Goal: Check status: Check status

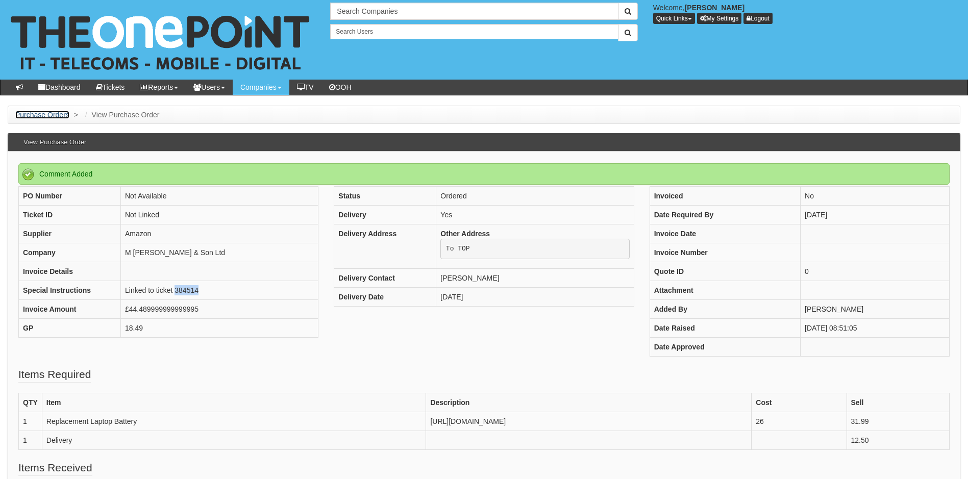
click at [57, 116] on link "Purchase Orders" at bounding box center [42, 115] width 54 height 8
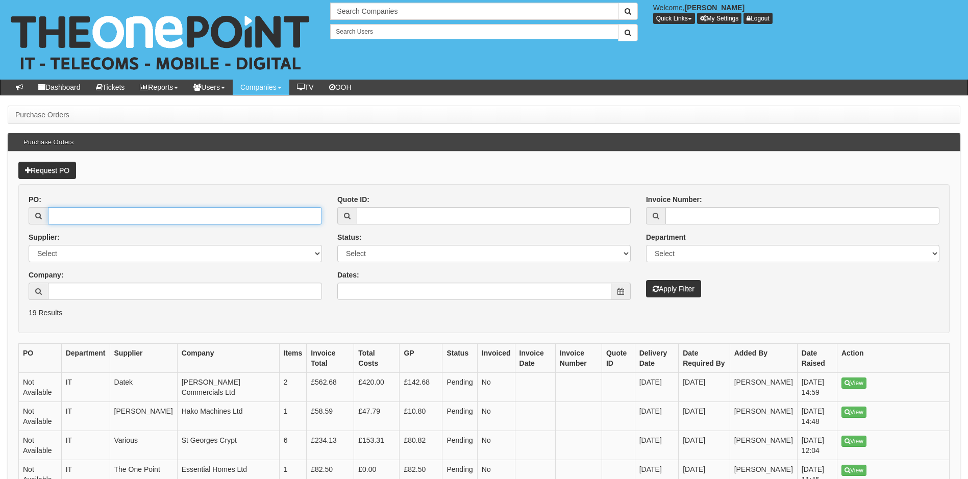
click at [86, 217] on input "PO:" at bounding box center [185, 215] width 274 height 17
type input "19249"
click at [664, 286] on button "Apply Filter" at bounding box center [673, 288] width 55 height 17
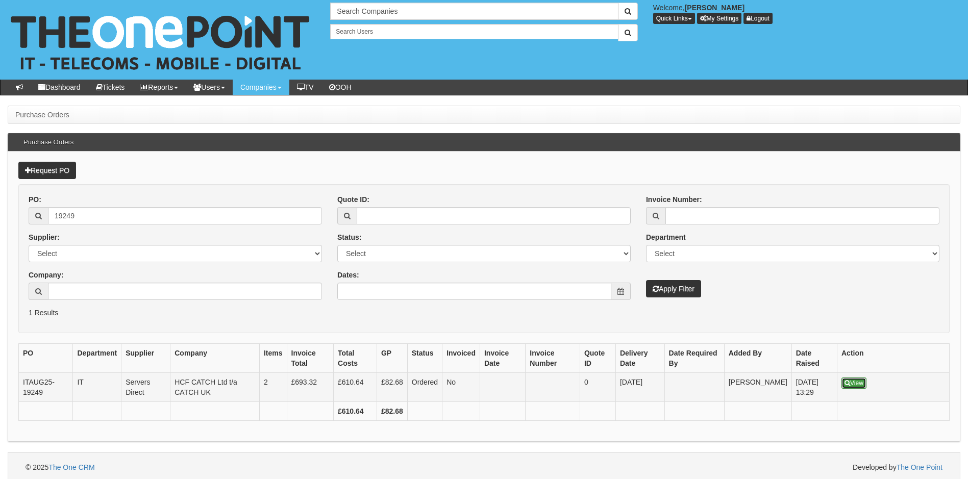
click at [853, 386] on link "View" at bounding box center [853, 383] width 25 height 11
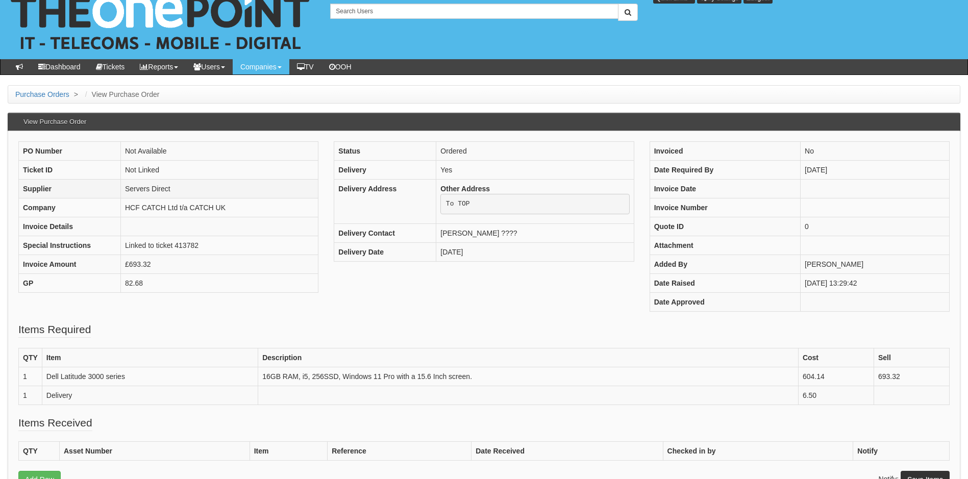
scroll to position [51, 0]
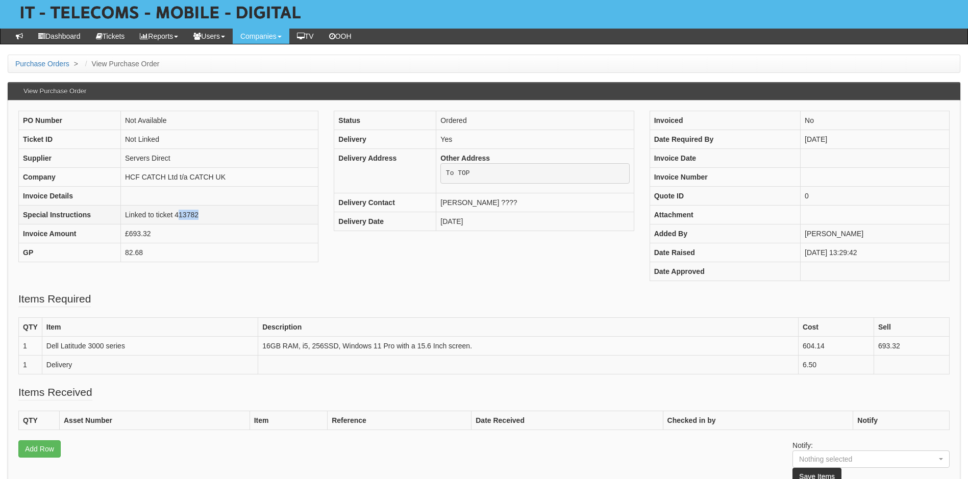
drag, startPoint x: 210, startPoint y: 215, endPoint x: 178, endPoint y: 217, distance: 31.7
click at [178, 217] on td "Linked to ticket 413782" at bounding box center [219, 215] width 197 height 19
click at [177, 216] on td "Linked to ticket 413782" at bounding box center [219, 215] width 197 height 19
drag, startPoint x: 175, startPoint y: 213, endPoint x: 203, endPoint y: 210, distance: 27.8
click at [203, 210] on td "Linked to ticket 413782" at bounding box center [219, 215] width 197 height 19
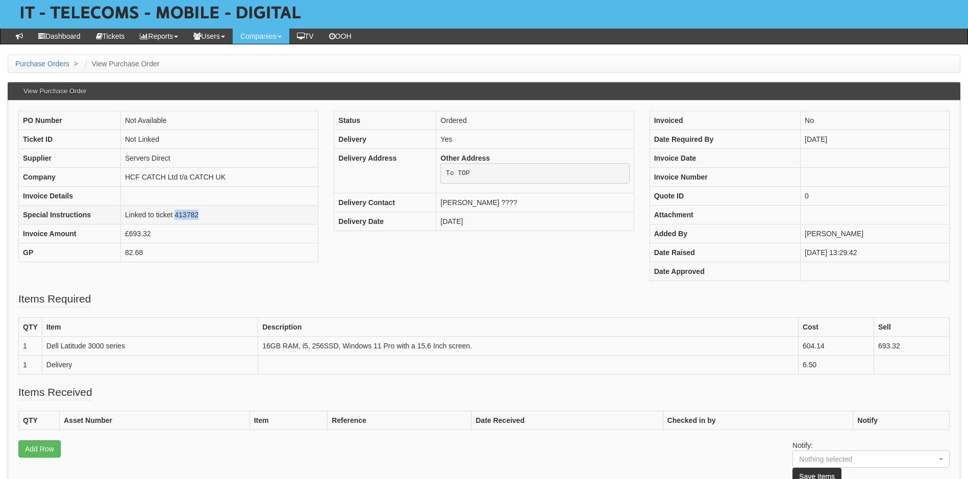
drag, startPoint x: 203, startPoint y: 210, endPoint x: 194, endPoint y: 214, distance: 9.6
copy td "413782"
click at [290, 269] on div "PO Number Not Available Ticket ID Not Linked Supplier Servers Direct Company HC…" at bounding box center [168, 192] width 315 height 162
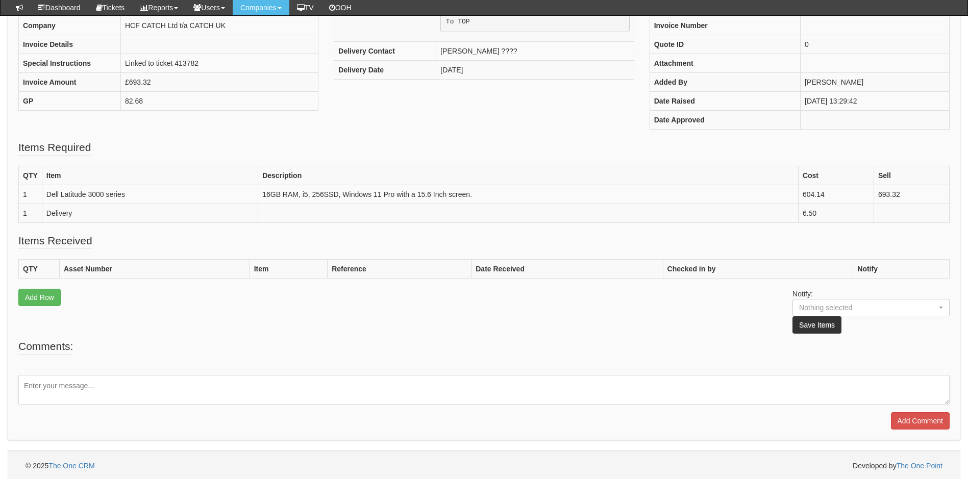
scroll to position [179, 0]
click at [177, 378] on textarea at bounding box center [483, 388] width 931 height 30
type textarea "This is now in stock"
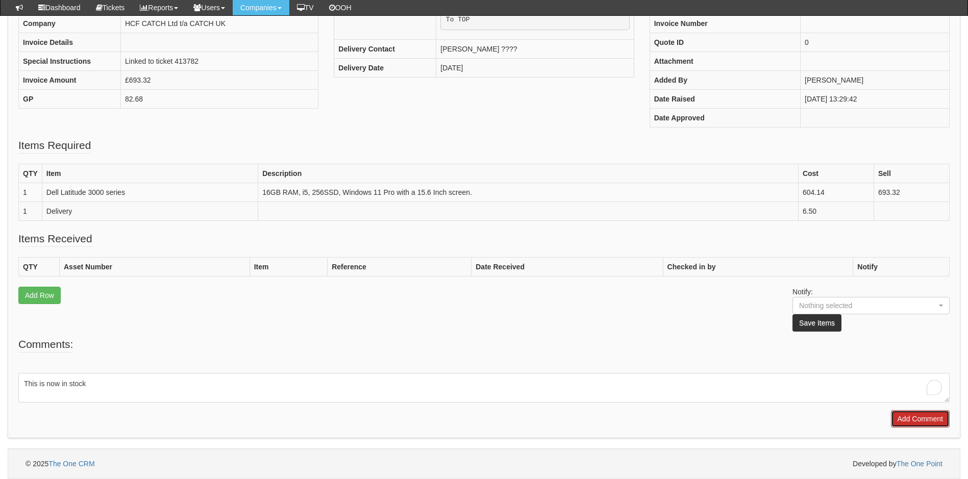
click at [920, 425] on input "Add Comment" at bounding box center [920, 418] width 59 height 17
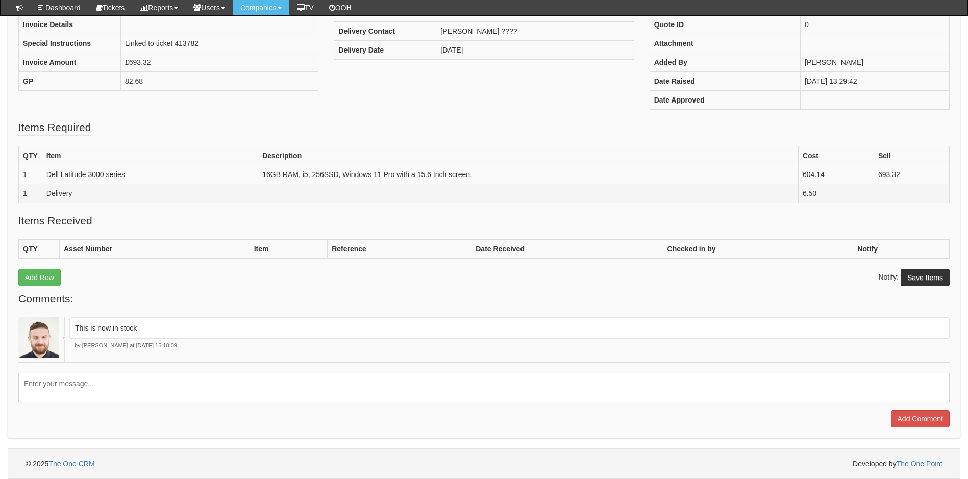
scroll to position [248, 0]
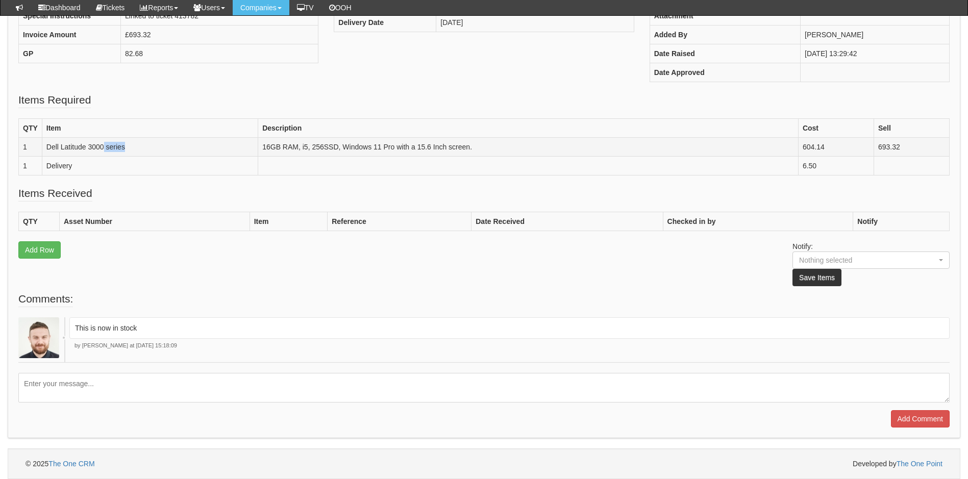
drag, startPoint x: 133, startPoint y: 146, endPoint x: 81, endPoint y: 145, distance: 52.6
click at [81, 145] on td "Dell Latitude 3000 series" at bounding box center [150, 147] width 216 height 19
drag, startPoint x: 81, startPoint y: 145, endPoint x: 56, endPoint y: 144, distance: 25.0
click at [56, 144] on td "Dell Latitude 3000 series" at bounding box center [150, 147] width 216 height 19
drag, startPoint x: 48, startPoint y: 148, endPoint x: 131, endPoint y: 143, distance: 83.3
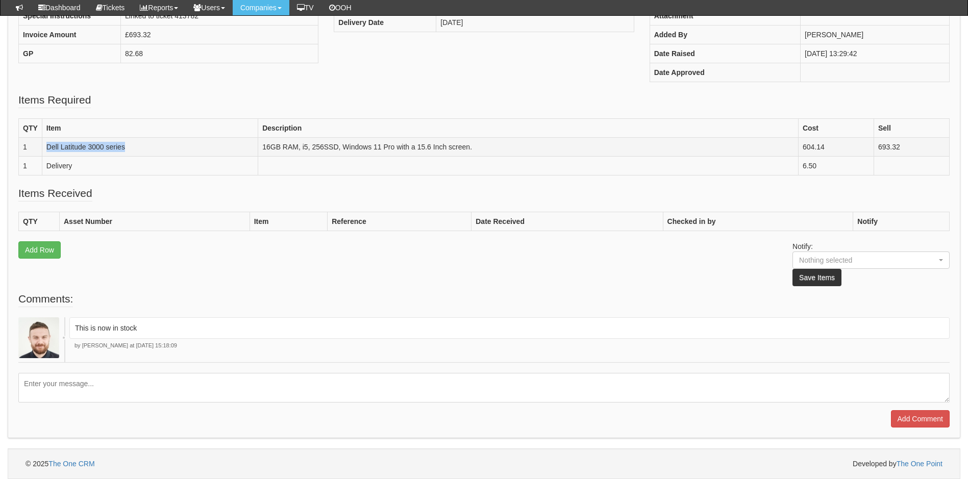
click at [131, 143] on td "Dell Latitude 3000 series" at bounding box center [150, 147] width 216 height 19
copy td "Dell Latitude 3000 series"
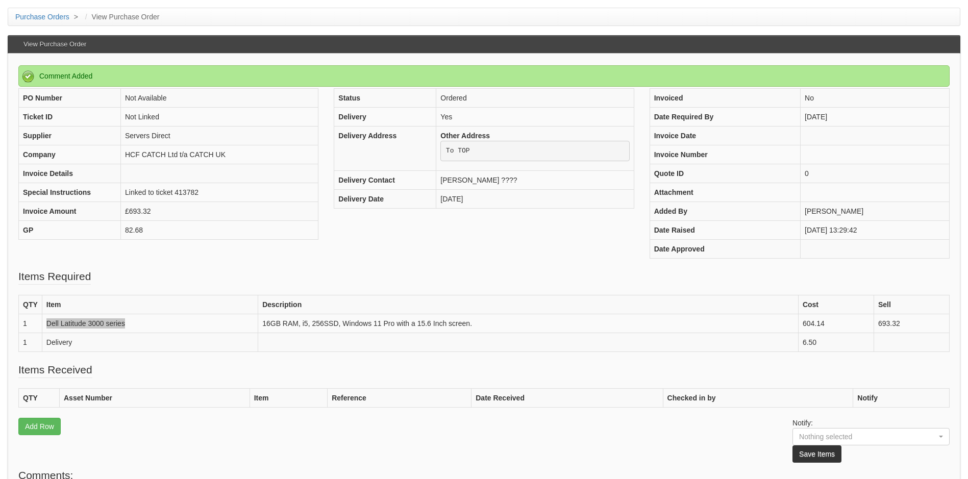
scroll to position [102, 0]
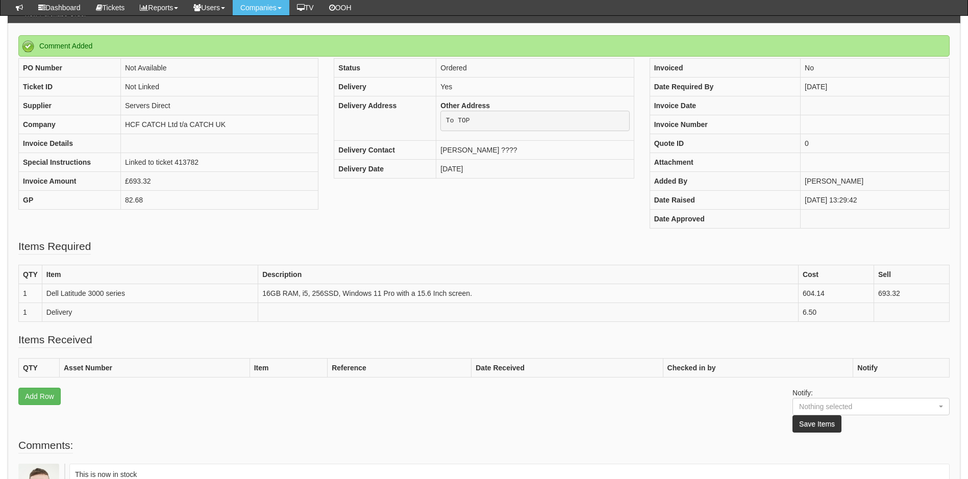
click at [458, 244] on fieldset "Items Required QTY Item Description Cost Sell 1 Dell Latitude 3000 series 16GB …" at bounding box center [483, 285] width 931 height 93
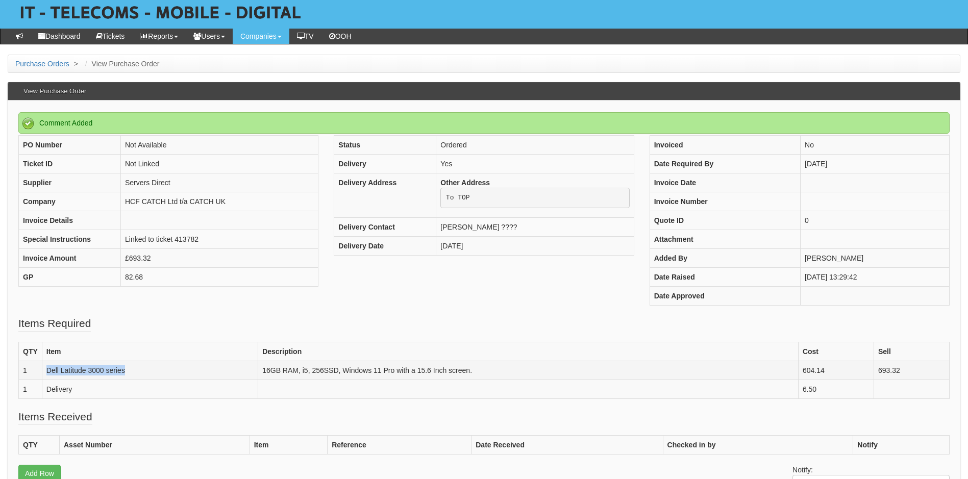
drag, startPoint x: 146, startPoint y: 369, endPoint x: 45, endPoint y: 378, distance: 101.4
click at [45, 378] on td "Dell Latitude 3000 series" at bounding box center [150, 370] width 216 height 19
copy td "Dell Latitude 3000 series"
click at [292, 327] on fieldset "Items Required QTY Item Description Cost Sell 1 Dell Latitude 3000 series 16GB …" at bounding box center [483, 362] width 931 height 93
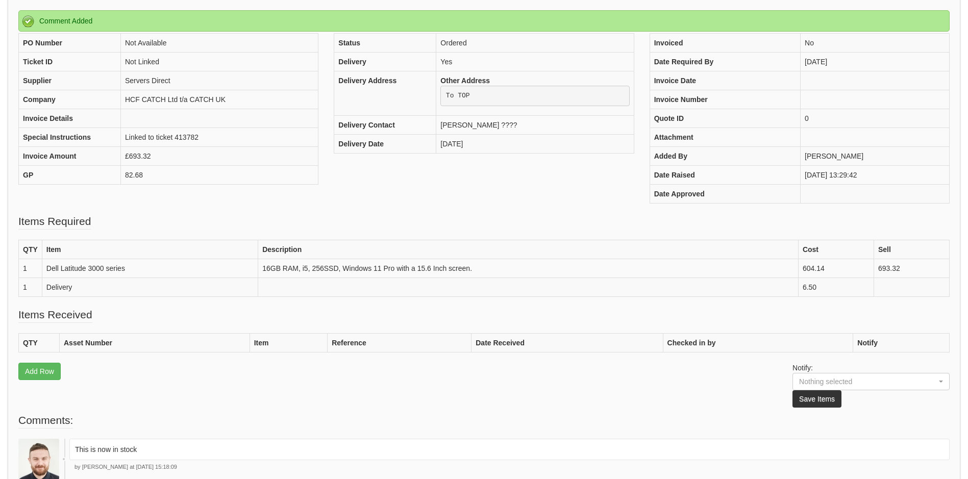
scroll to position [0, 0]
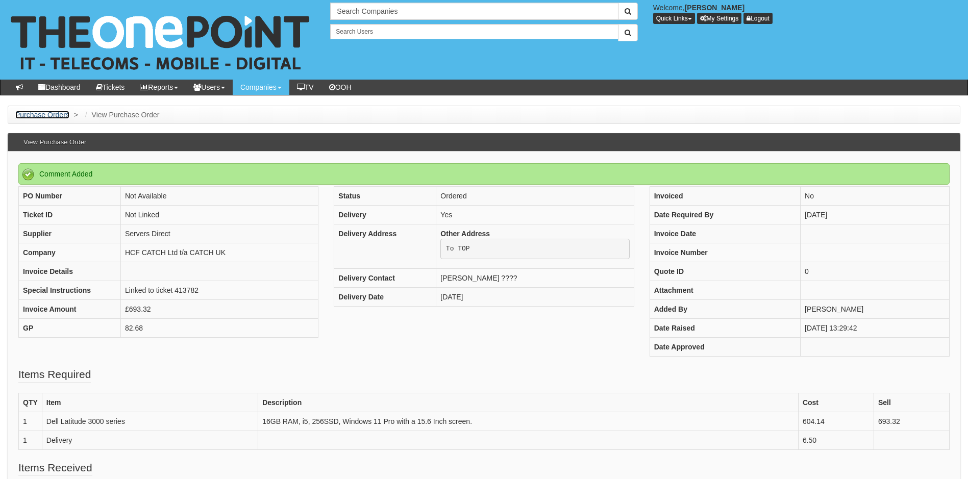
click at [24, 111] on link "Purchase Orders" at bounding box center [42, 115] width 54 height 8
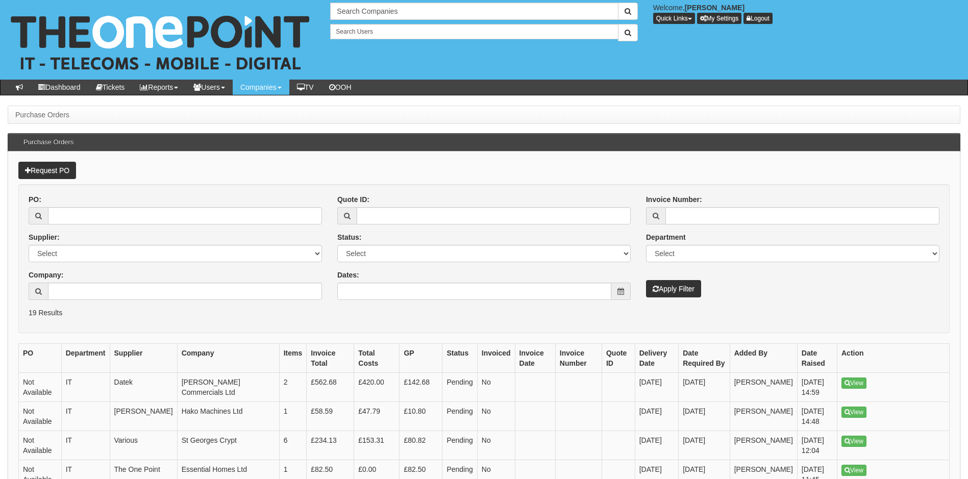
click at [109, 206] on div "PO:" at bounding box center [175, 209] width 293 height 30
click at [125, 221] on input "PO:" at bounding box center [185, 215] width 274 height 17
type input "413782"
click at [687, 288] on button "Apply Filter" at bounding box center [673, 288] width 55 height 17
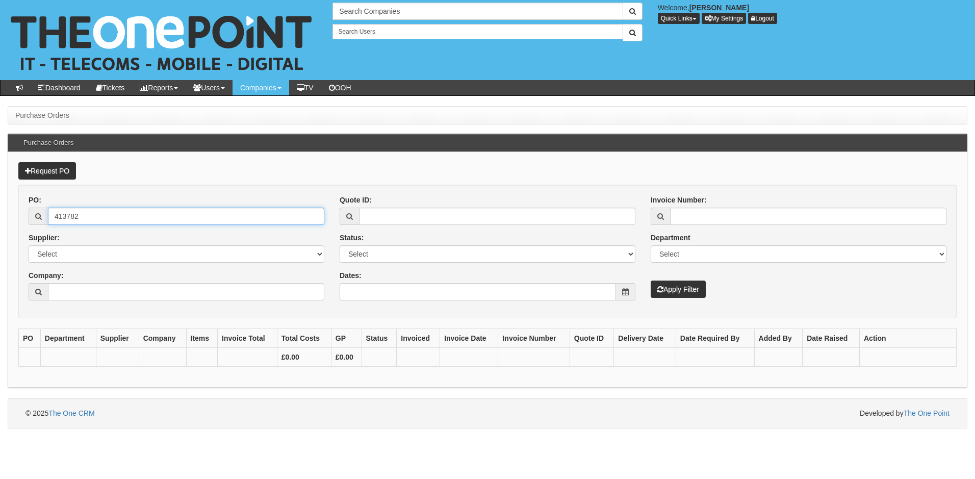
drag, startPoint x: 114, startPoint y: 223, endPoint x: 23, endPoint y: 210, distance: 91.2
click at [23, 210] on div "PO: 413782 Supplier: Select 123 REG.co.uk 1Password 3 4Gon AA Jones Electric Lt…" at bounding box center [176, 251] width 311 height 113
click at [189, 213] on input "413782" at bounding box center [186, 216] width 276 height 17
type input "4"
click at [277, 219] on input "PO:" at bounding box center [186, 216] width 276 height 17
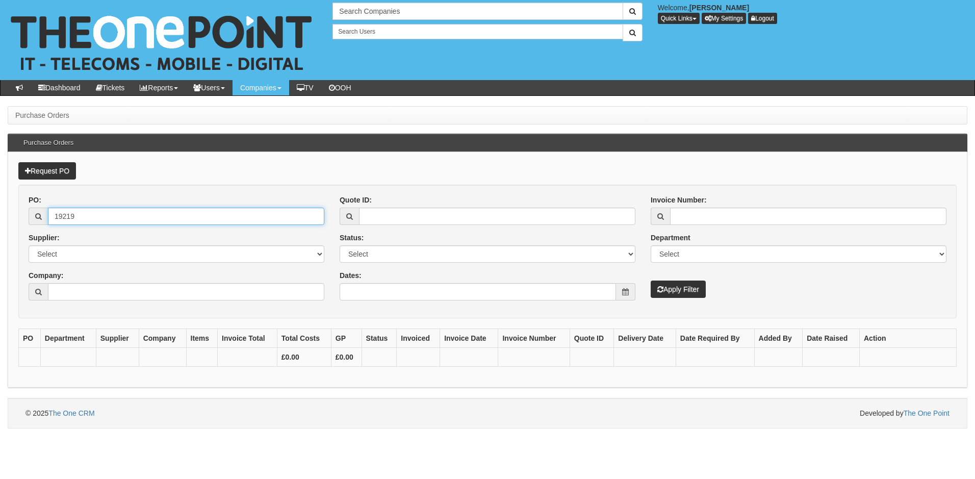
type input "19219"
click at [651, 281] on button "Apply Filter" at bounding box center [678, 289] width 55 height 17
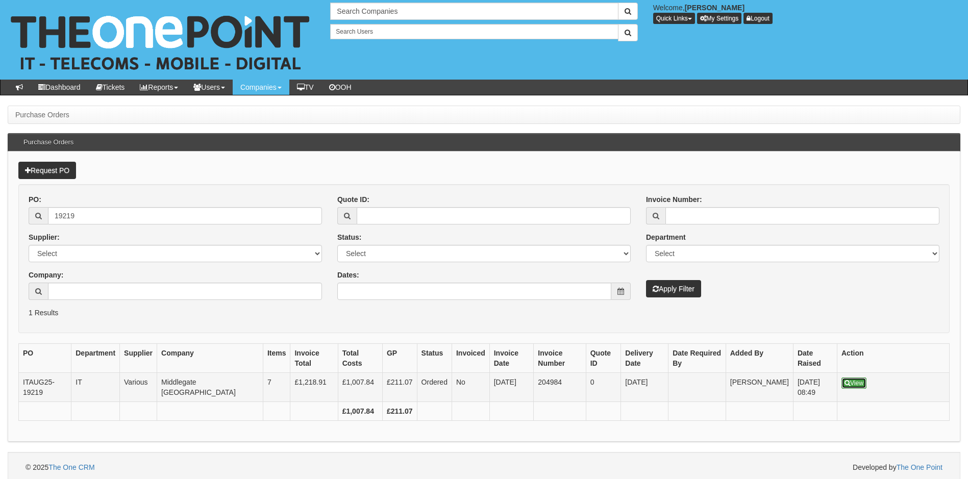
click at [852, 384] on link "View" at bounding box center [853, 383] width 25 height 11
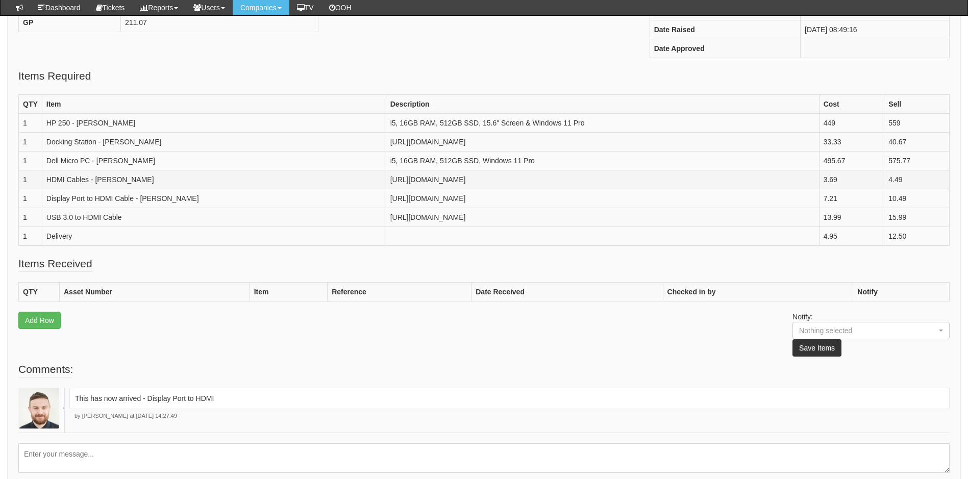
scroll to position [357, 0]
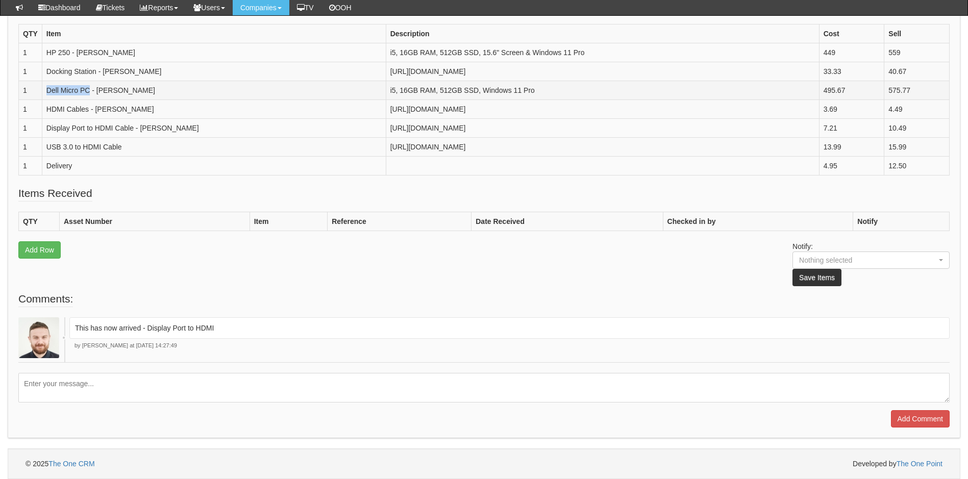
drag, startPoint x: 47, startPoint y: 87, endPoint x: 56, endPoint y: 99, distance: 15.0
click at [56, 99] on td "Dell Micro PC - [PERSON_NAME]" at bounding box center [214, 90] width 344 height 19
copy td "Dell Micro PC"
click at [327, 369] on fieldset "Comments: This has now arrived - Display Port to HDMI by Brad Guiness at 13th A…" at bounding box center [483, 359] width 931 height 136
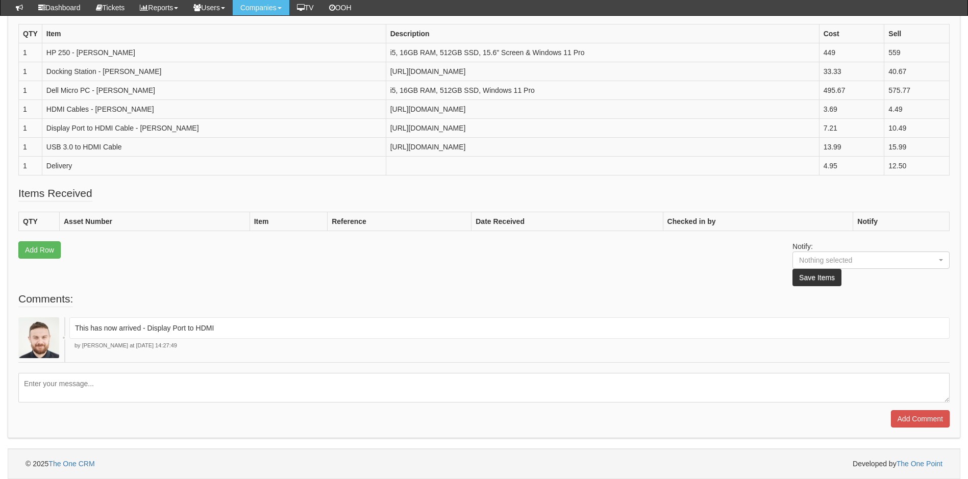
click at [327, 377] on textarea at bounding box center [483, 388] width 931 height 30
click at [327, 377] on textarea "To enrich screen reader interactions, please activate Accessibility in Grammarl…" at bounding box center [483, 388] width 931 height 30
paste textarea "Dell Micro PC"
type textarea "This has now arrived - Dell Micro PC"
click at [912, 417] on input "Add Comment" at bounding box center [920, 418] width 59 height 17
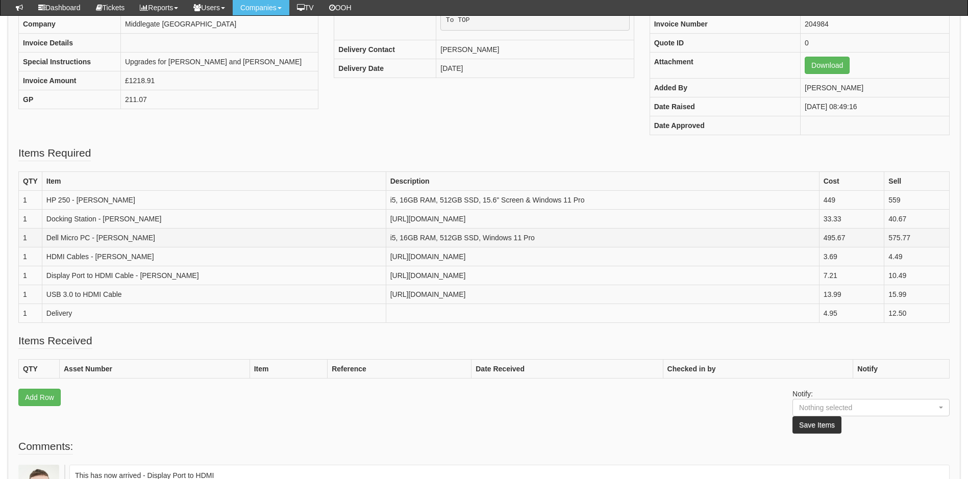
scroll to position [204, 0]
drag, startPoint x: 47, startPoint y: 266, endPoint x: 57, endPoint y: 274, distance: 13.4
click at [57, 246] on td "Dell Micro PC - [PERSON_NAME]" at bounding box center [214, 236] width 344 height 19
drag, startPoint x: 57, startPoint y: 274, endPoint x: 48, endPoint y: 274, distance: 8.7
copy td "Dell Micro PC"
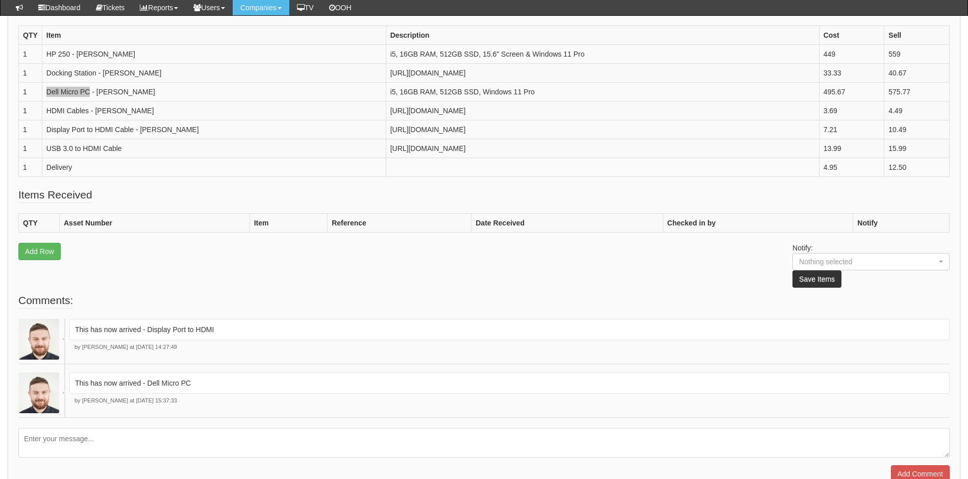
scroll to position [306, 0]
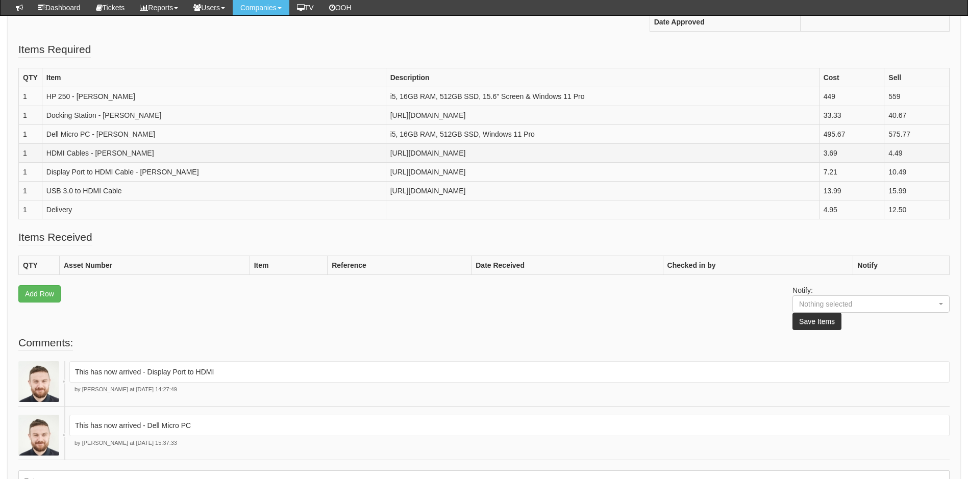
click at [386, 163] on td "[URL][DOMAIN_NAME]" at bounding box center [602, 153] width 433 height 19
drag, startPoint x: 71, startPoint y: 95, endPoint x: 45, endPoint y: 96, distance: 26.5
click at [45, 96] on td "HP 250 - [PERSON_NAME]" at bounding box center [214, 96] width 344 height 19
drag, startPoint x: 45, startPoint y: 96, endPoint x: 51, endPoint y: 95, distance: 5.8
copy td "HP 250"
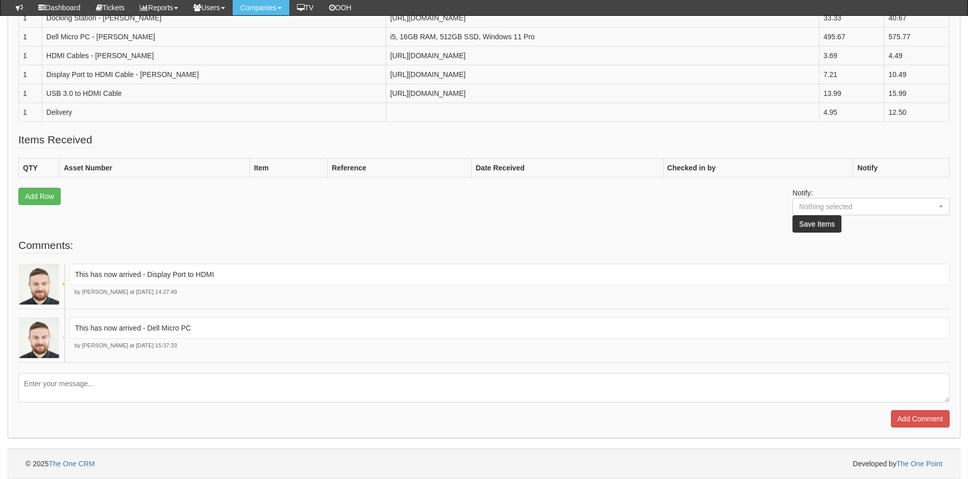
scroll to position [536, 0]
click at [365, 383] on textarea at bounding box center [483, 388] width 931 height 30
paste textarea "https://top.theonecrm.co.uk/purchase_orders/view_purchase_order/19219"
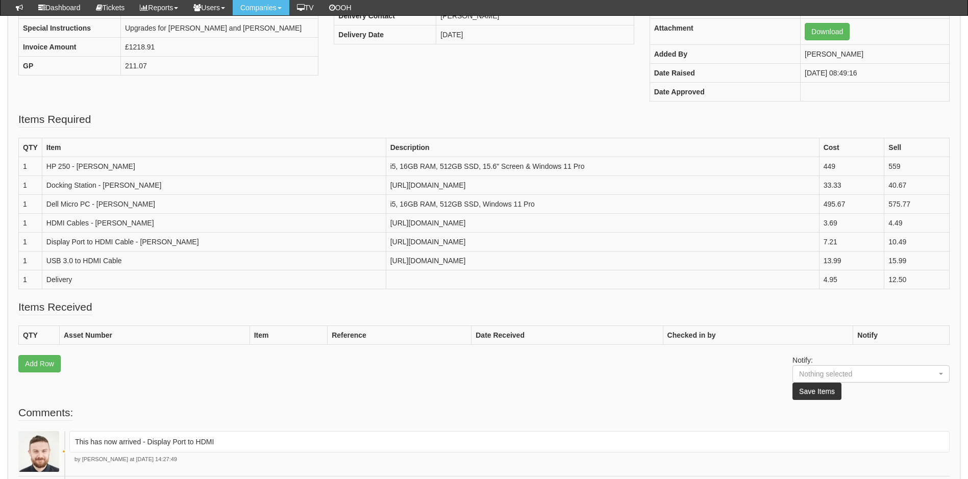
scroll to position [230, 0]
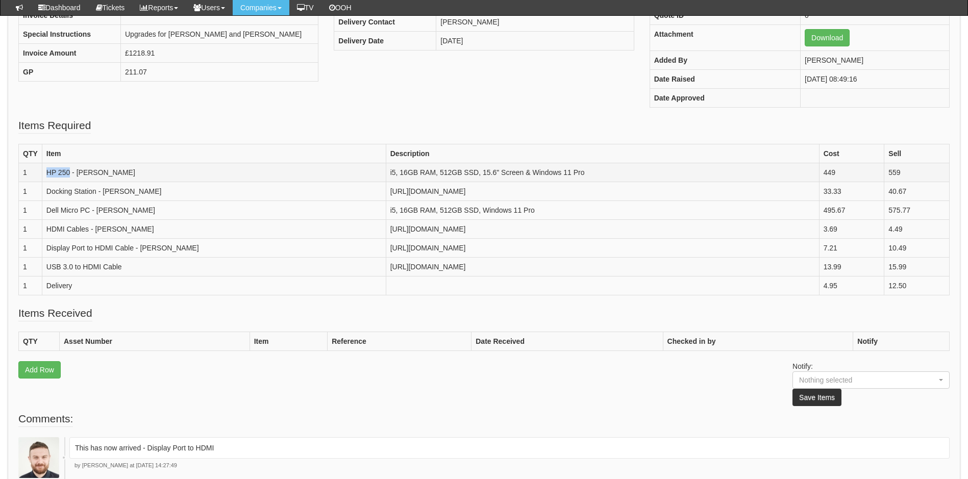
drag, startPoint x: 71, startPoint y: 174, endPoint x: 48, endPoint y: 172, distance: 23.0
click at [48, 172] on td "HP 250 - [PERSON_NAME]" at bounding box center [214, 172] width 344 height 19
copy td "HP 250"
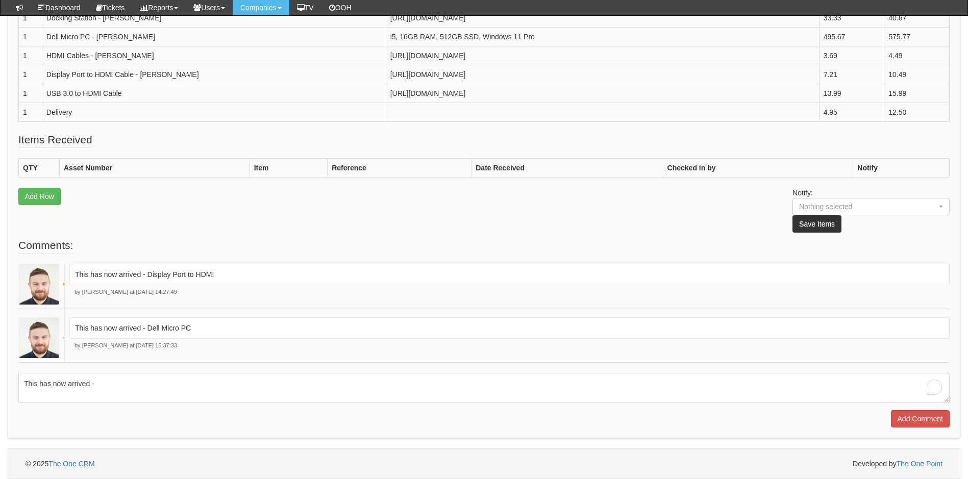
scroll to position [536, 0]
click at [131, 387] on textarea "This has now arrived -" at bounding box center [483, 388] width 931 height 30
paste textarea "HP 250"
type textarea "This has now arrived - HP 250"
click at [917, 423] on input "Add Comment" at bounding box center [920, 418] width 59 height 17
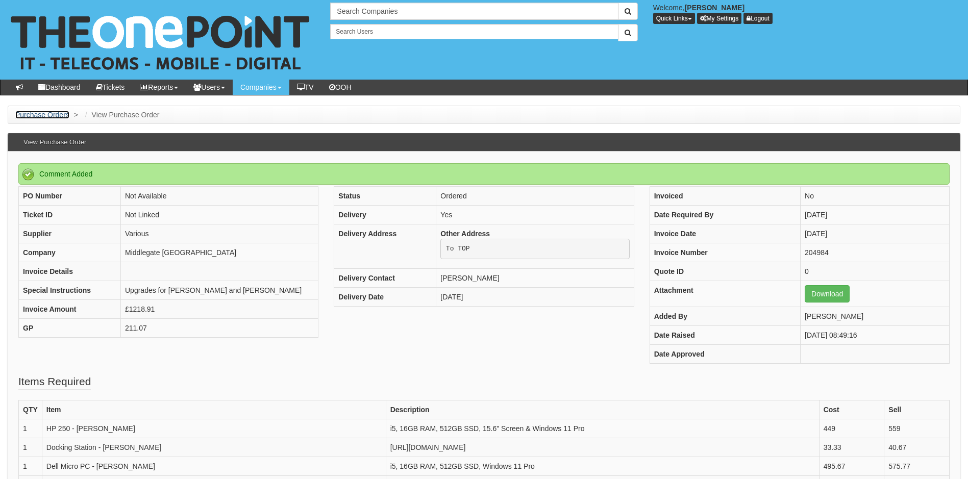
click at [58, 117] on link "Purchase Orders" at bounding box center [42, 115] width 54 height 8
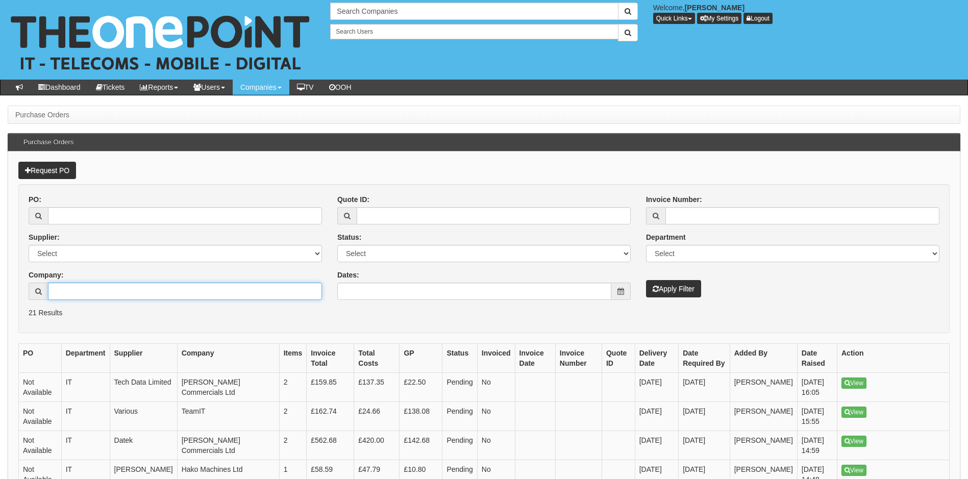
click at [245, 291] on input "Company:" at bounding box center [185, 291] width 274 height 17
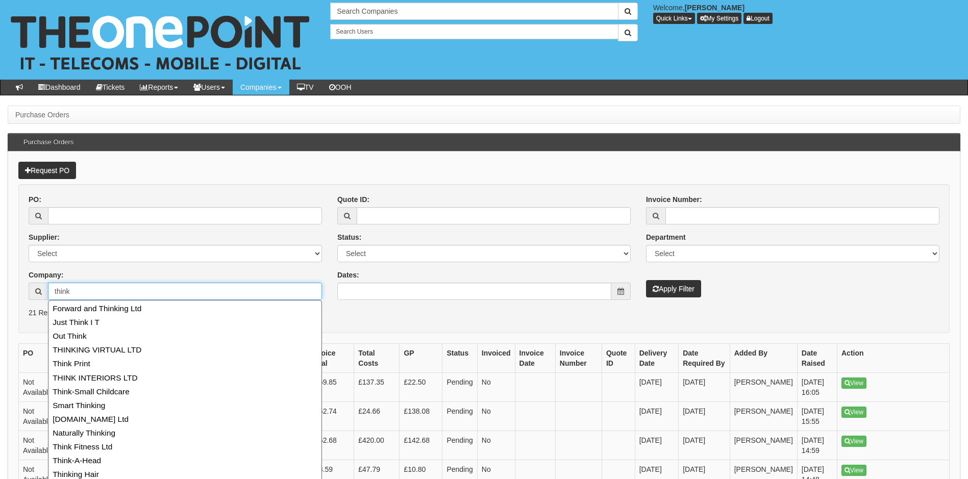
type input "think"
click at [646, 280] on button "Apply Filter" at bounding box center [673, 288] width 55 height 17
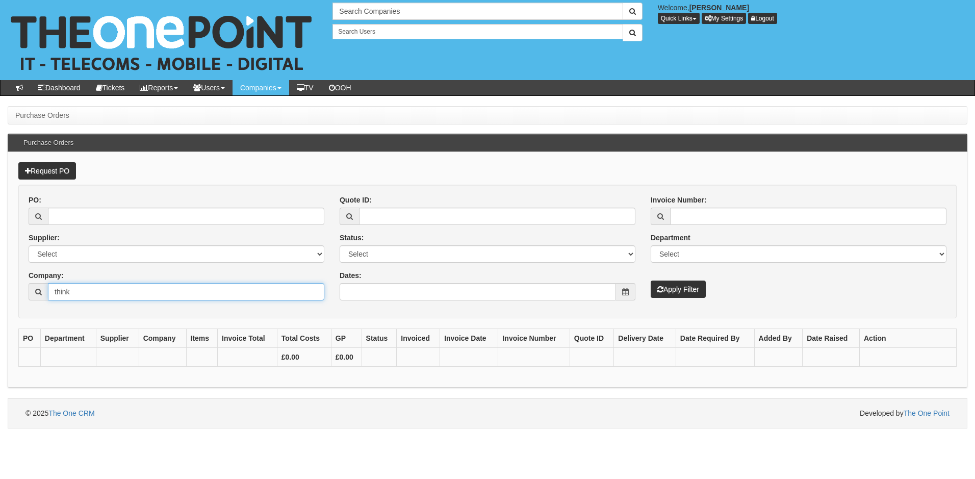
click at [245, 291] on input "think" at bounding box center [186, 291] width 276 height 17
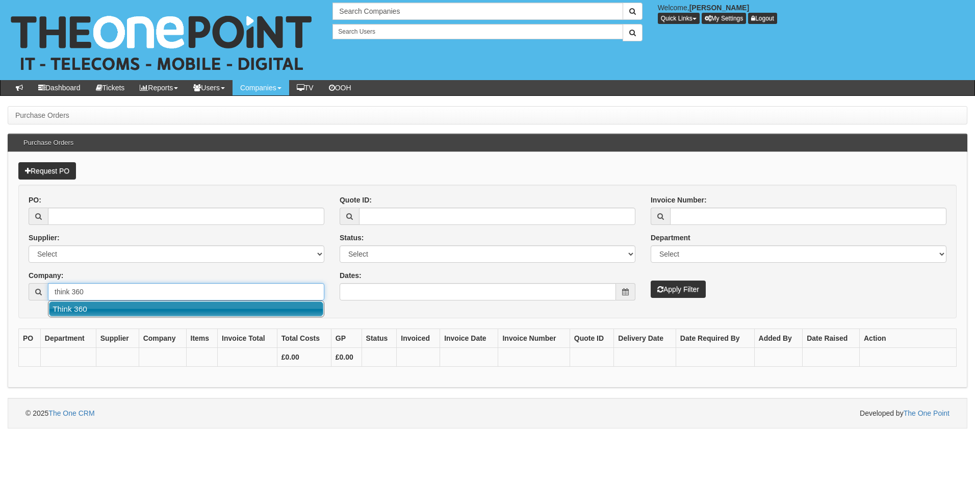
click at [233, 305] on link "Think 360" at bounding box center [186, 308] width 274 height 15
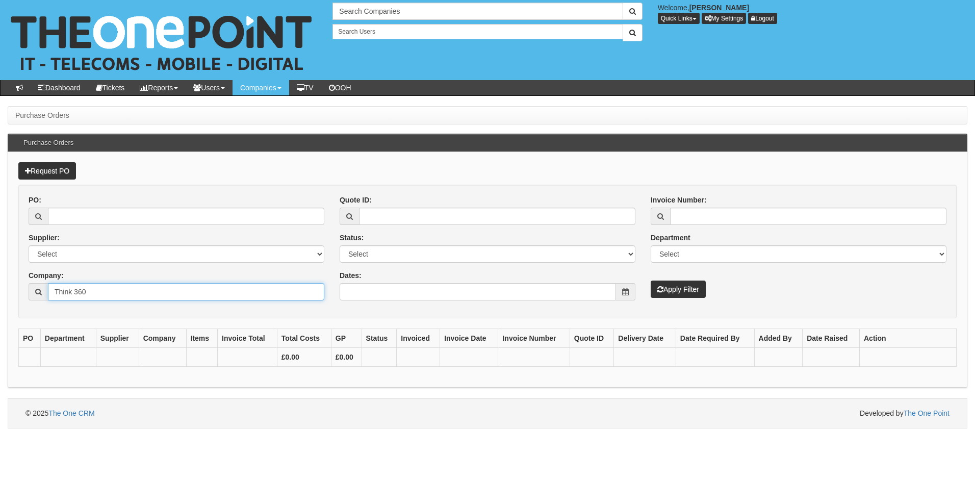
type input "Think 360"
click at [537, 251] on select "Select Approved Completed Delivered Invoiced Ordered Ordered to site Part Order…" at bounding box center [488, 253] width 296 height 17
select select "4"
click at [340, 245] on select "Select Approved Completed Delivered Invoiced Ordered Ordered to site Part Order…" at bounding box center [488, 253] width 296 height 17
click at [674, 294] on button "Apply Filter" at bounding box center [678, 289] width 55 height 17
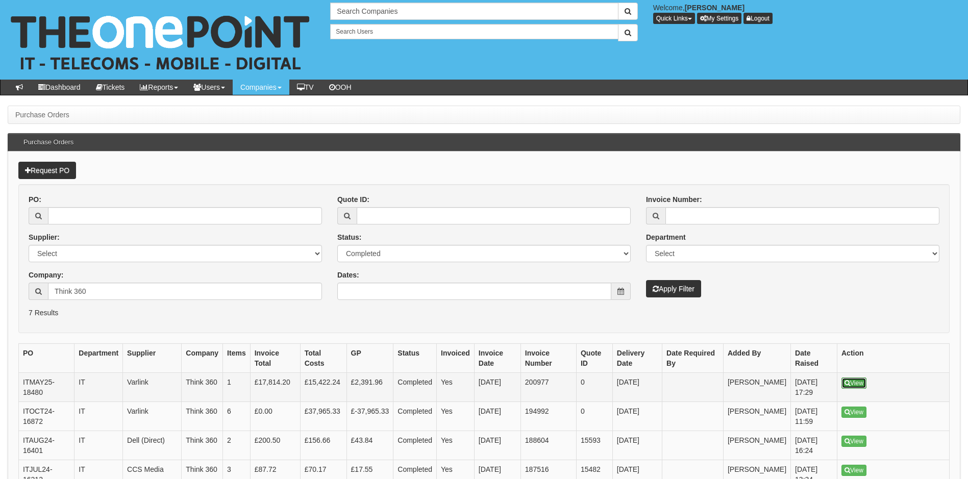
click at [851, 380] on link "View" at bounding box center [853, 383] width 25 height 11
click at [138, 288] on input "Think 360" at bounding box center [185, 291] width 274 height 17
type input "Think 360"
